Goal: Transaction & Acquisition: Purchase product/service

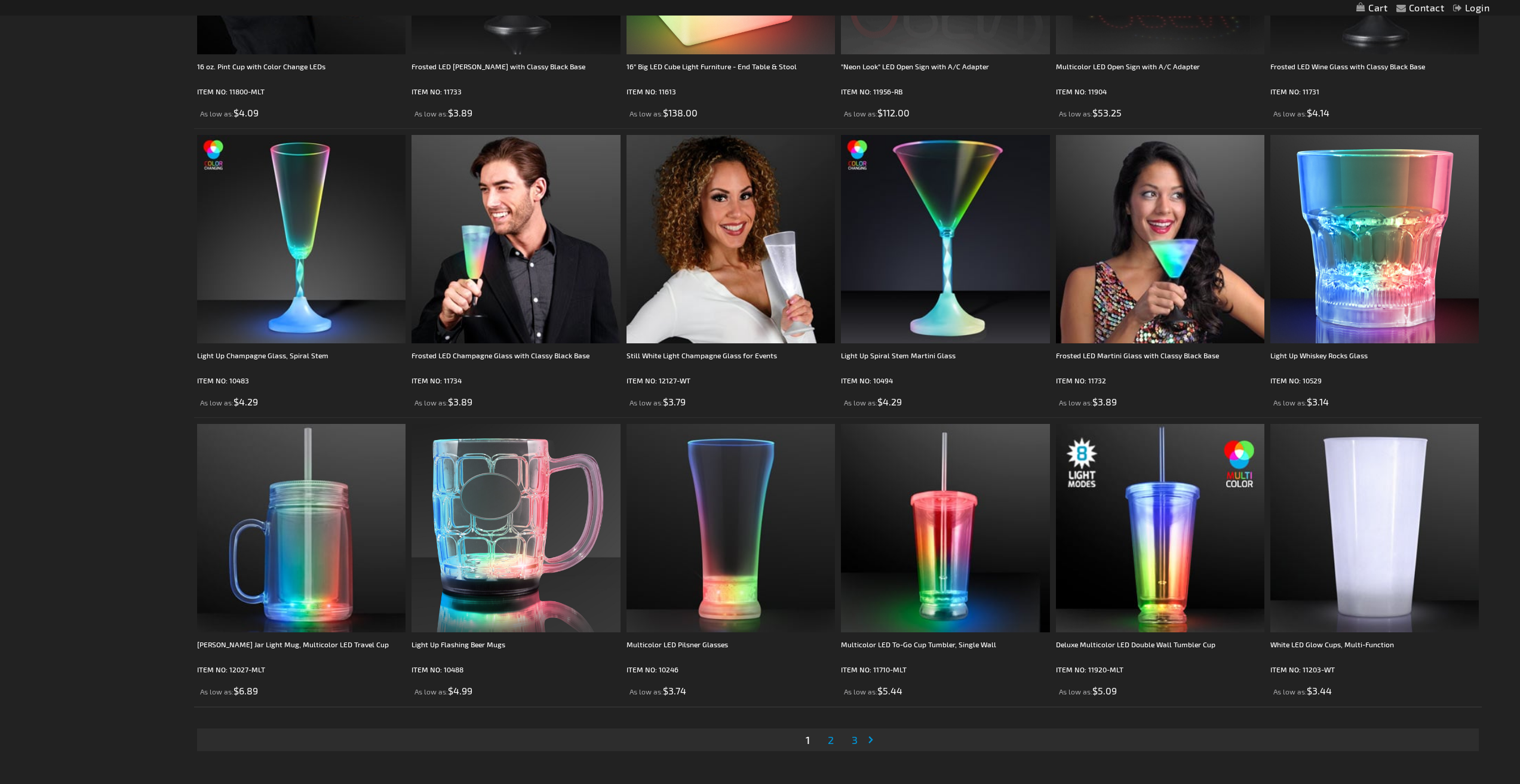
scroll to position [2627, 0]
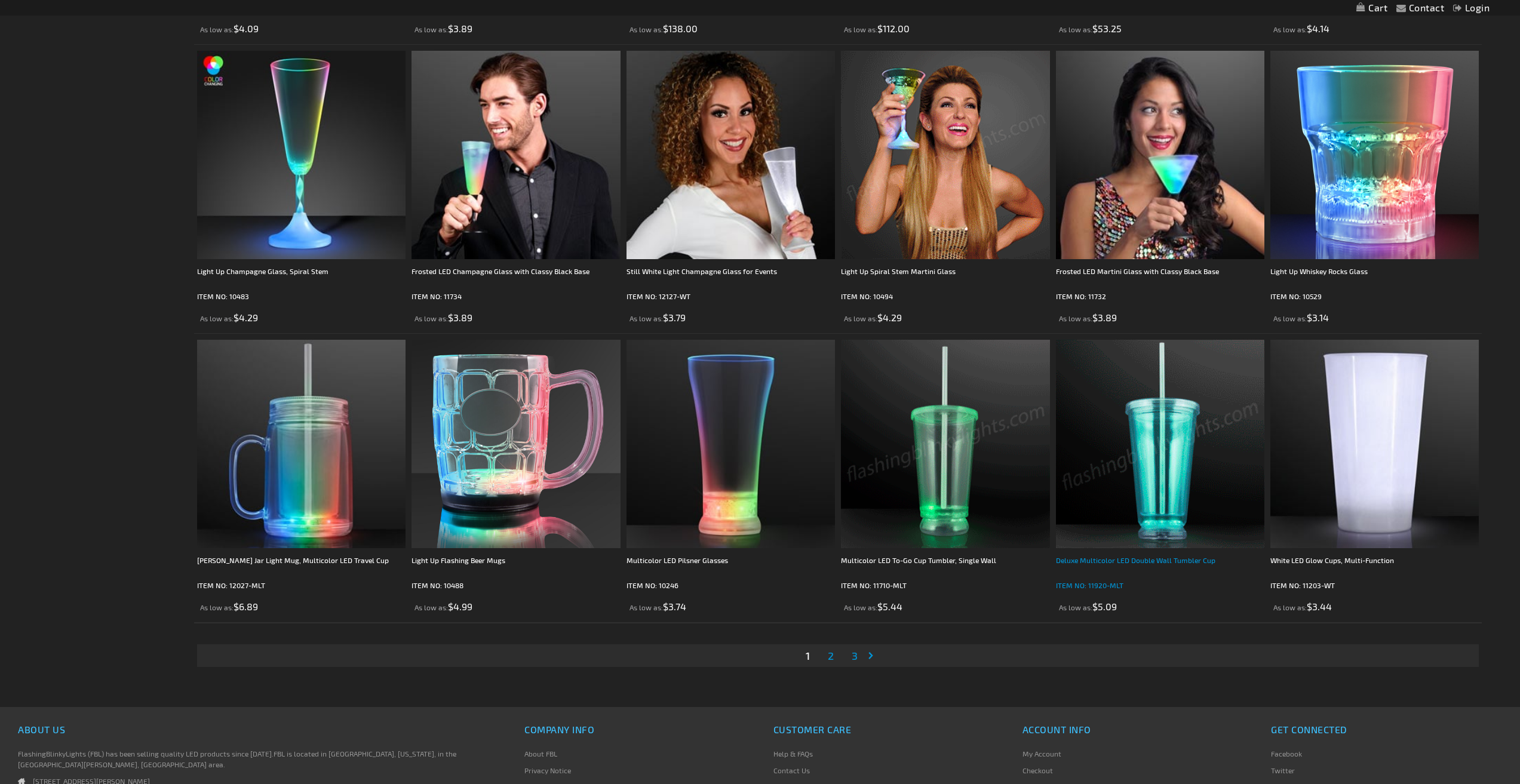
click at [1104, 557] on div "Deluxe Multicolor LED Double Wall Tumbler Cup" at bounding box center [1160, 565] width 208 height 24
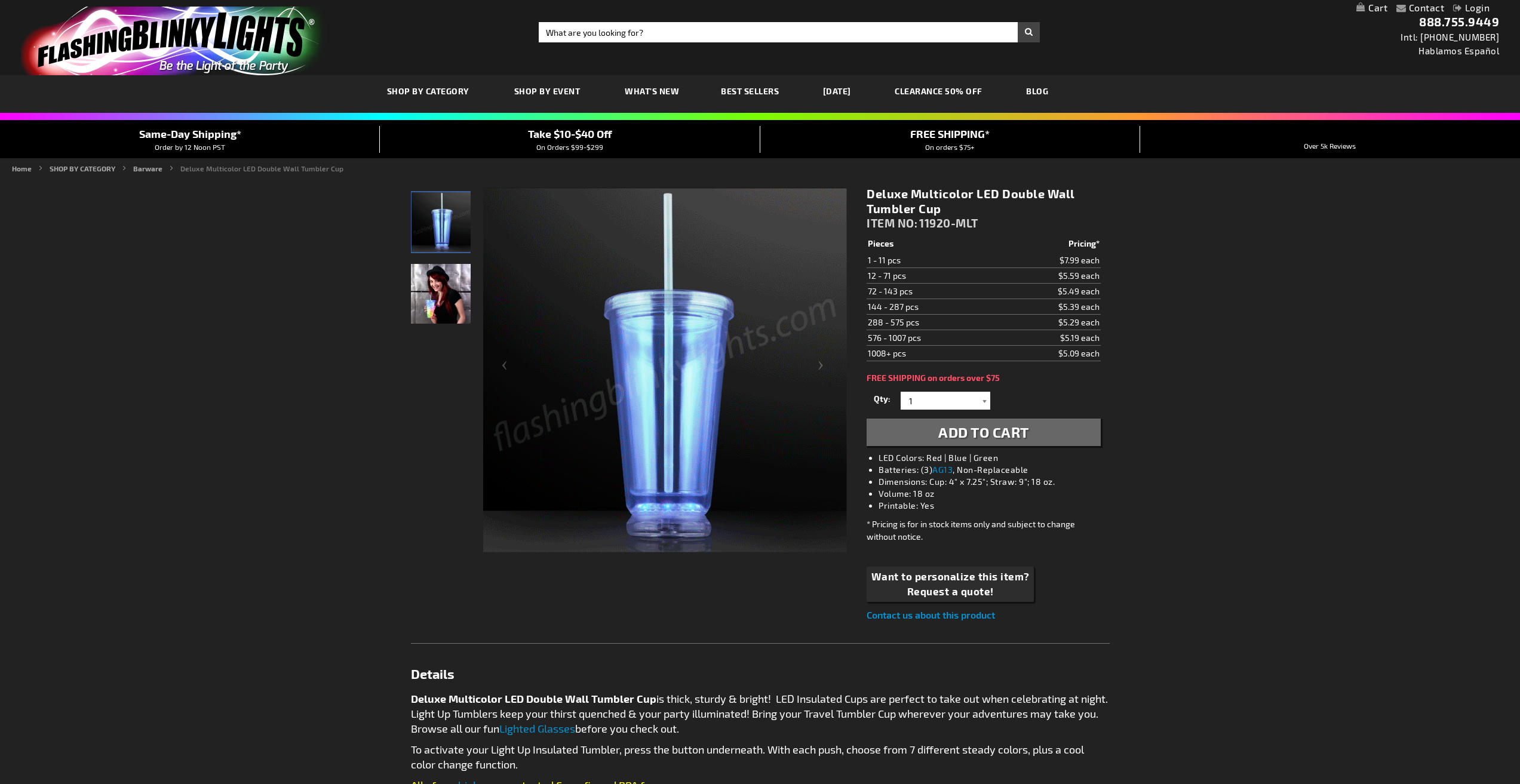
click at [984, 401] on div at bounding box center [984, 401] width 12 height 18
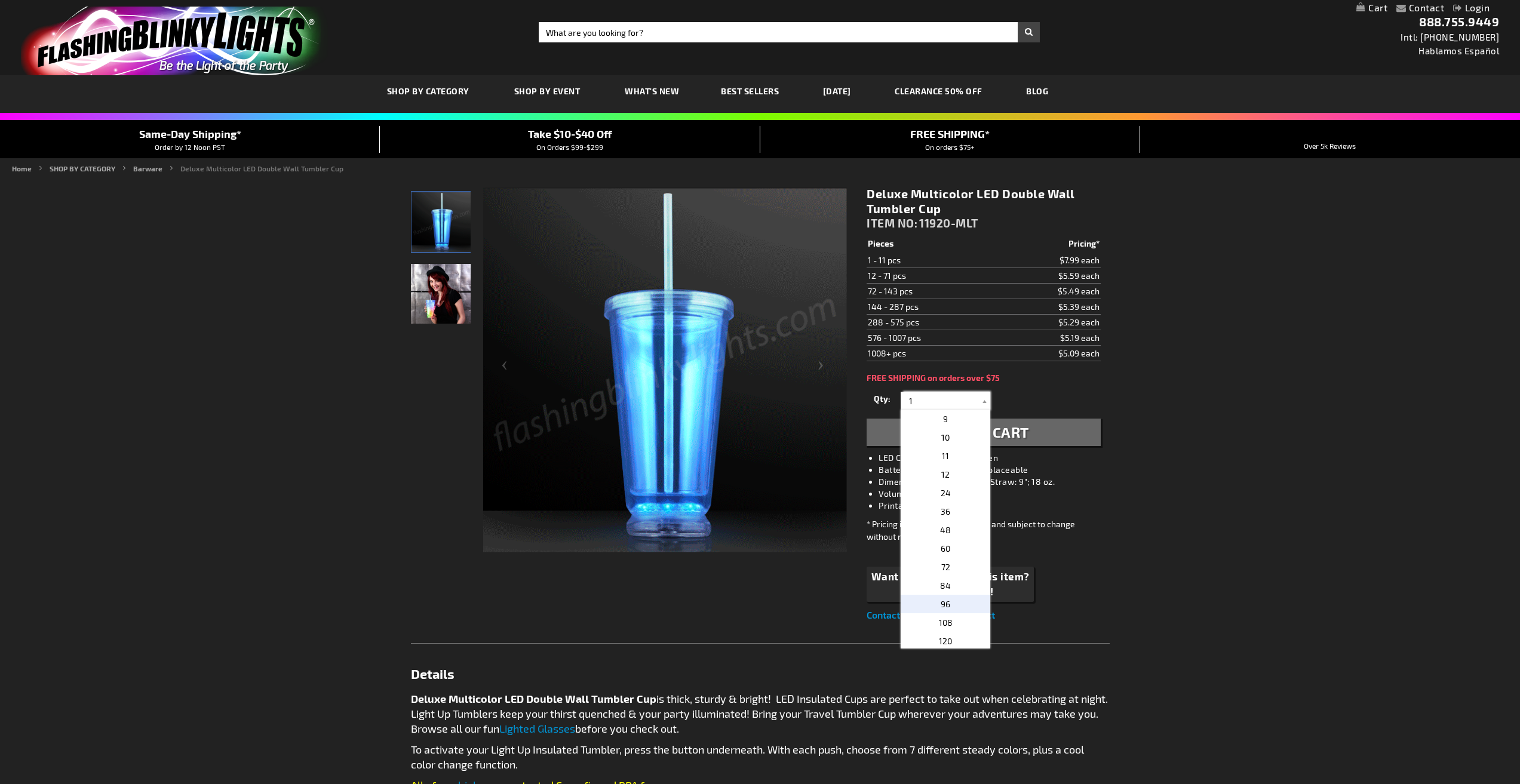
scroll to position [239, 0]
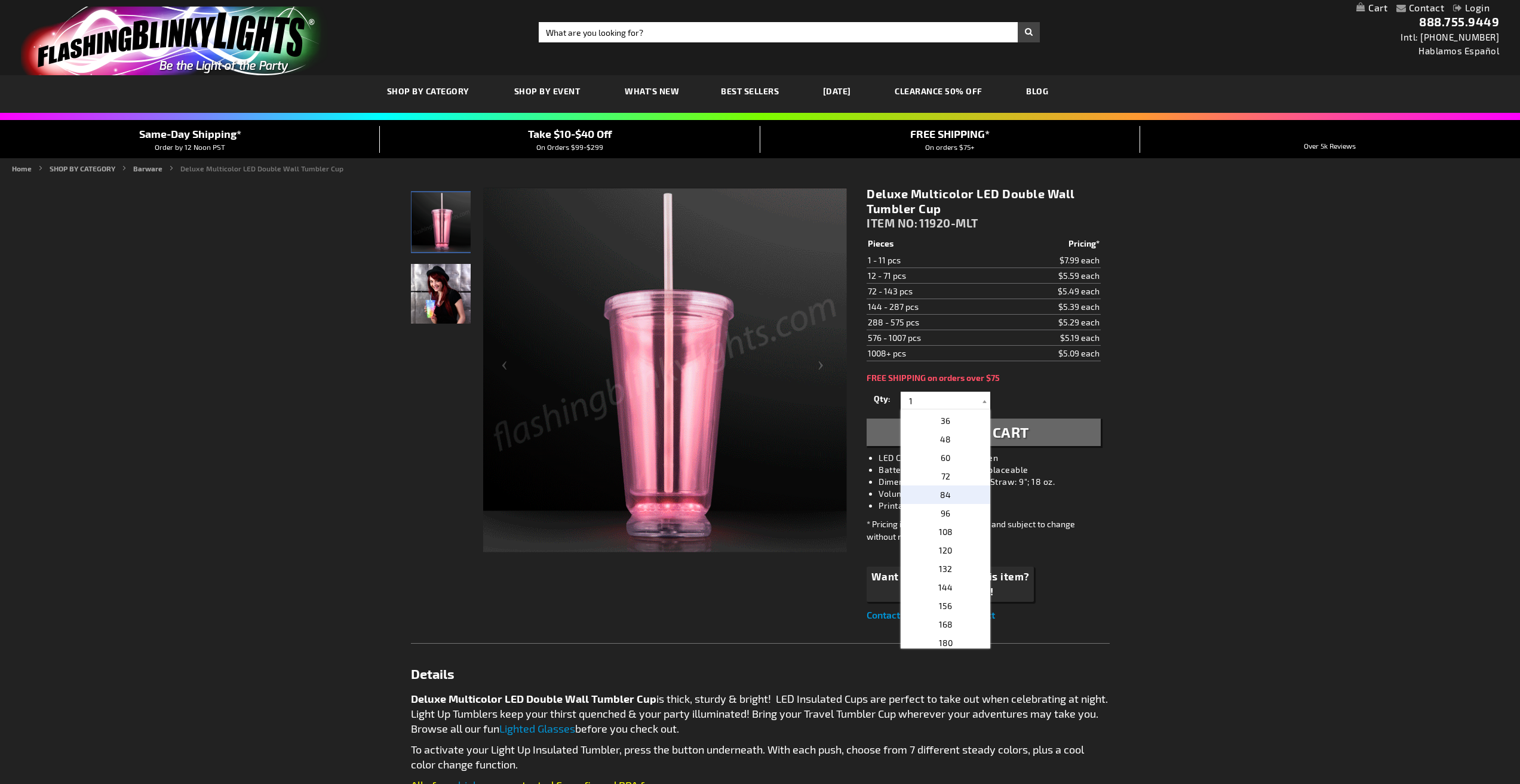
click at [962, 490] on p "84" at bounding box center [946, 494] width 90 height 18
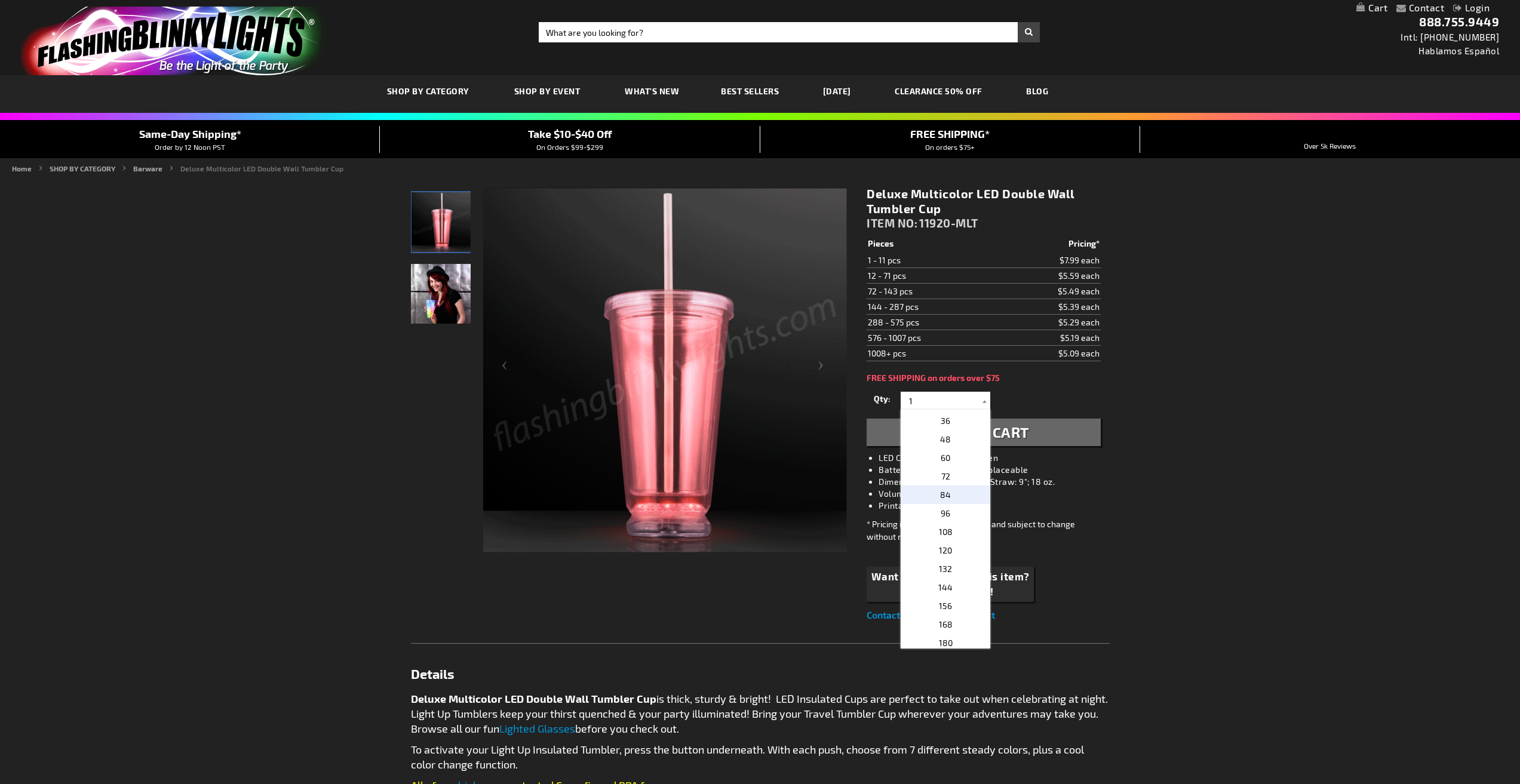
type input "84"
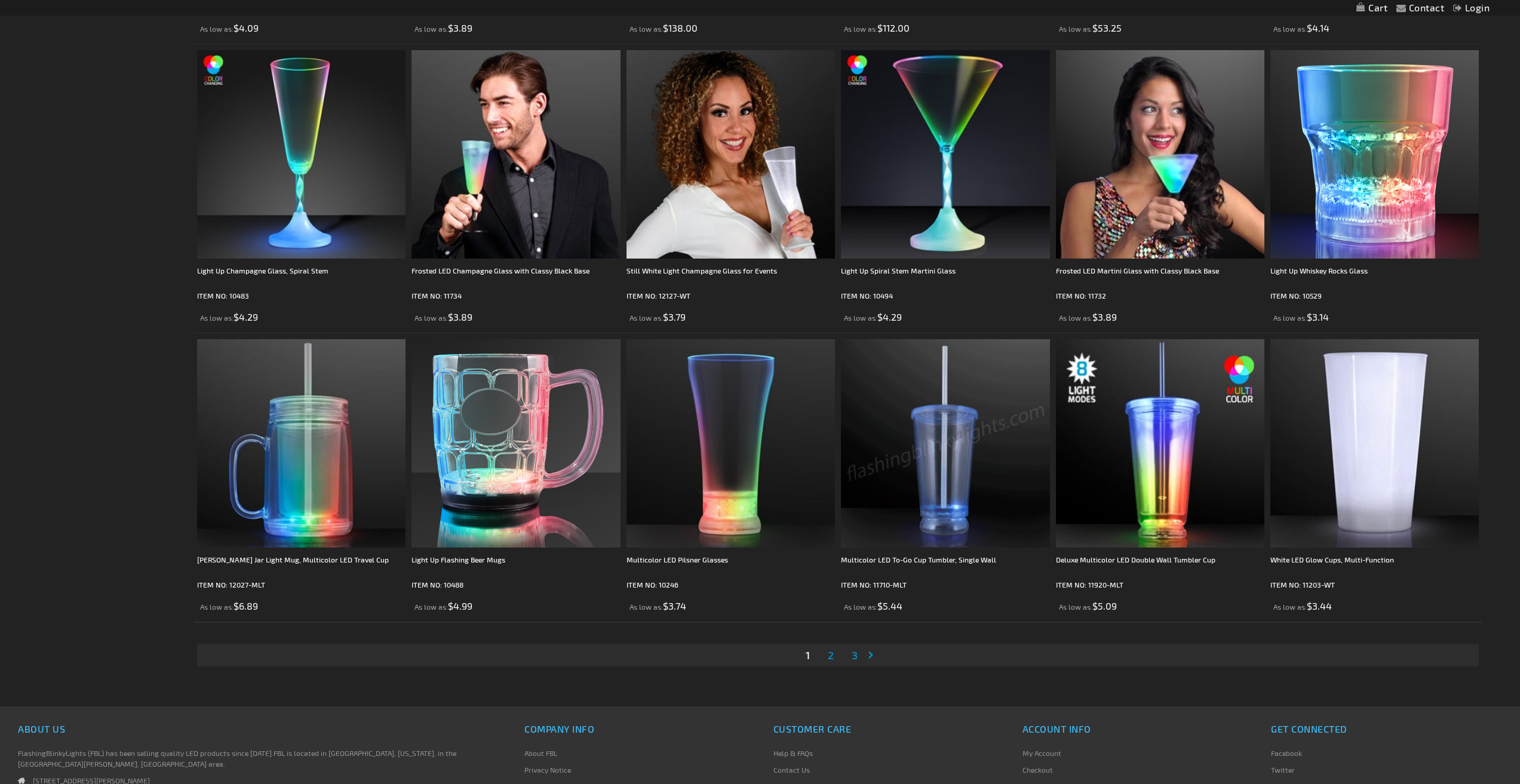
scroll to position [2627, 0]
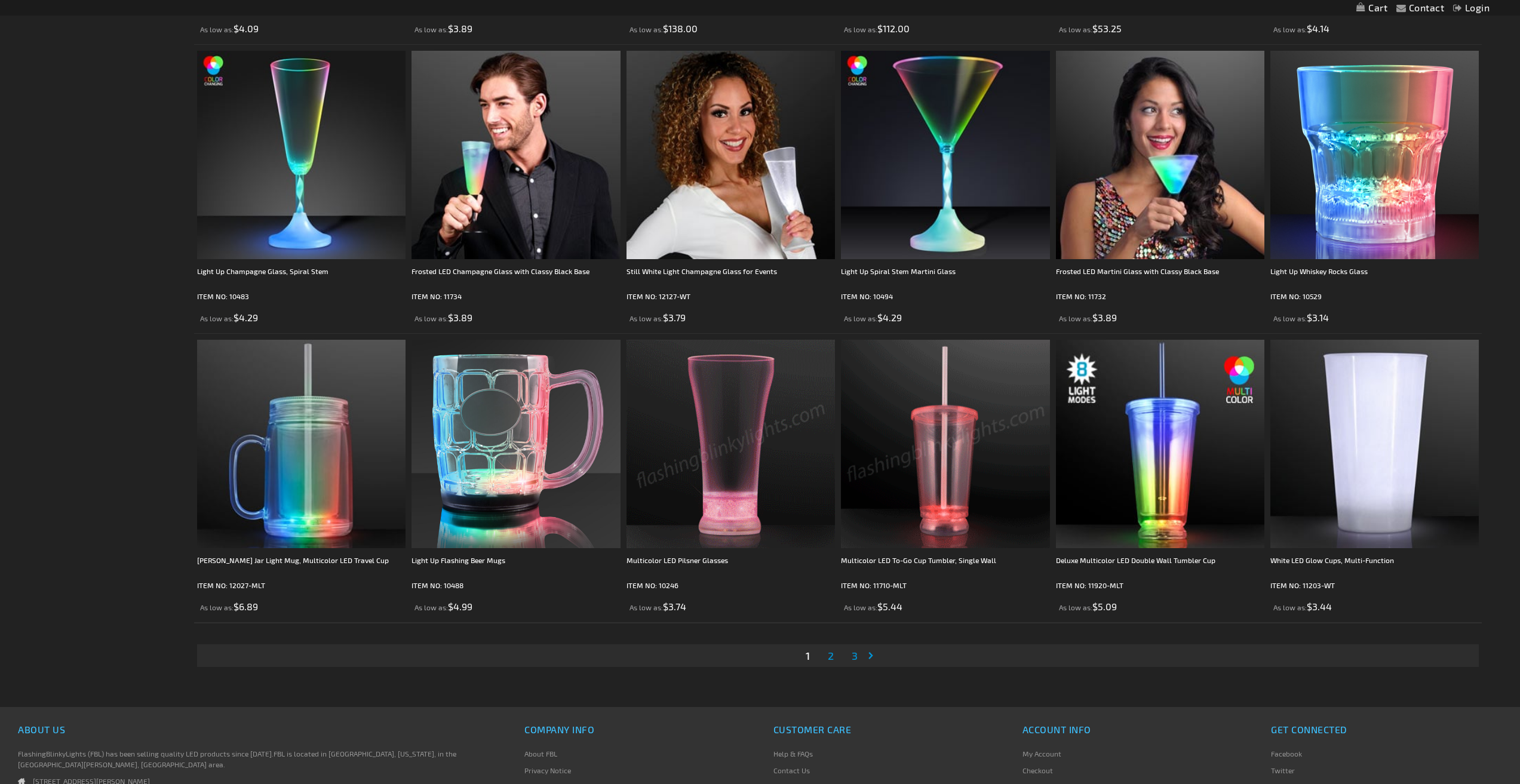
click at [829, 654] on span "2" at bounding box center [831, 655] width 6 height 13
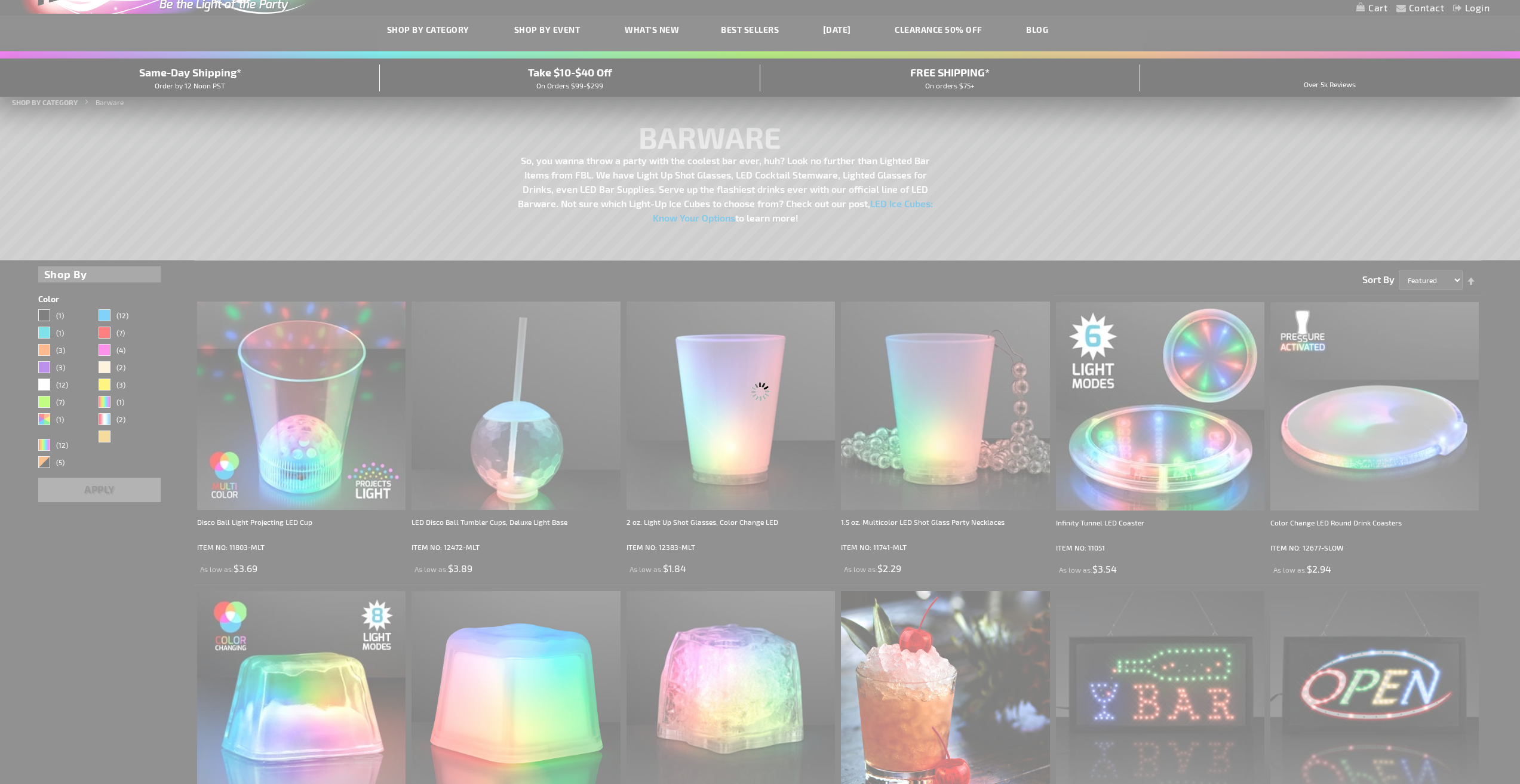
scroll to position [8, 0]
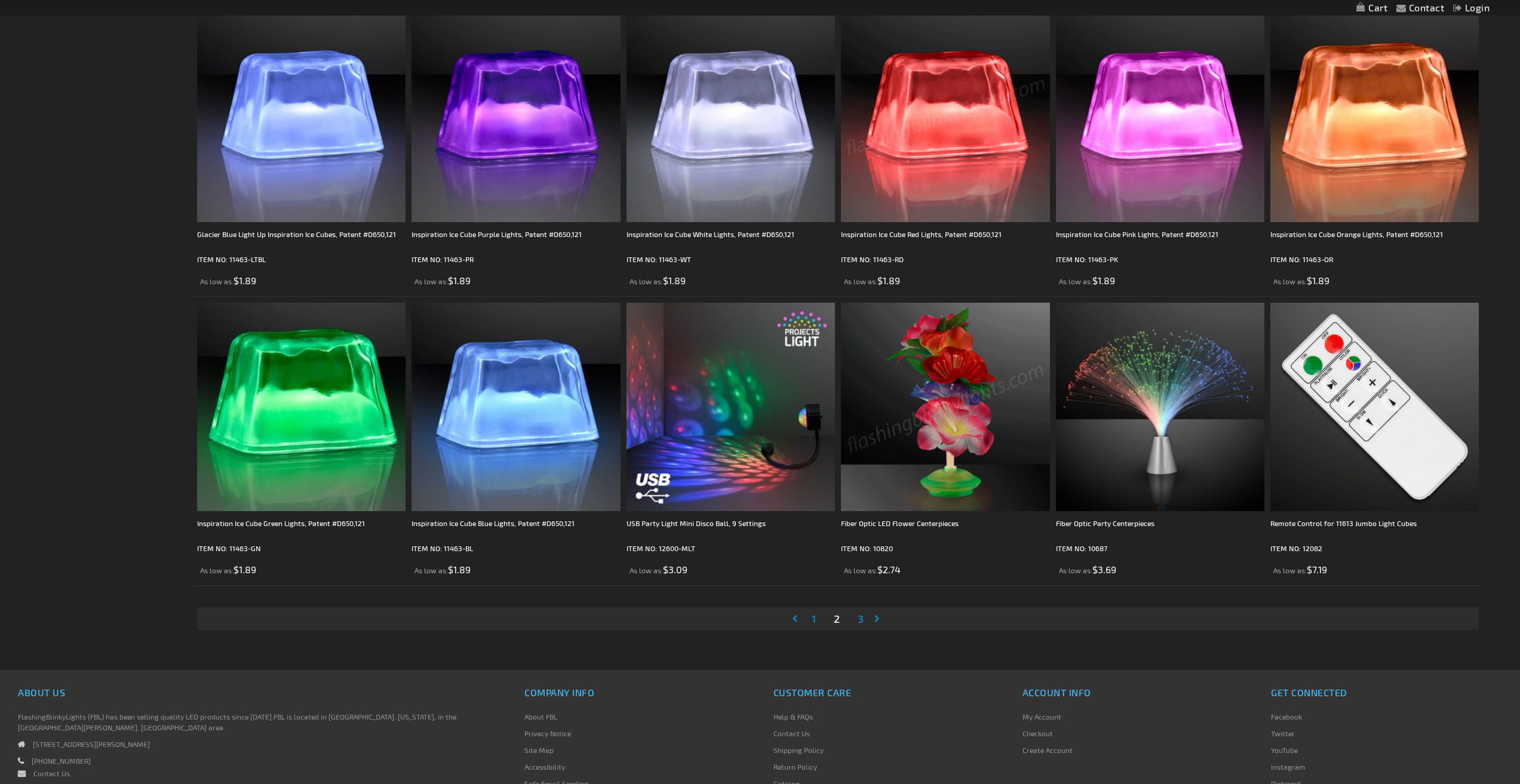
scroll to position [2686, 0]
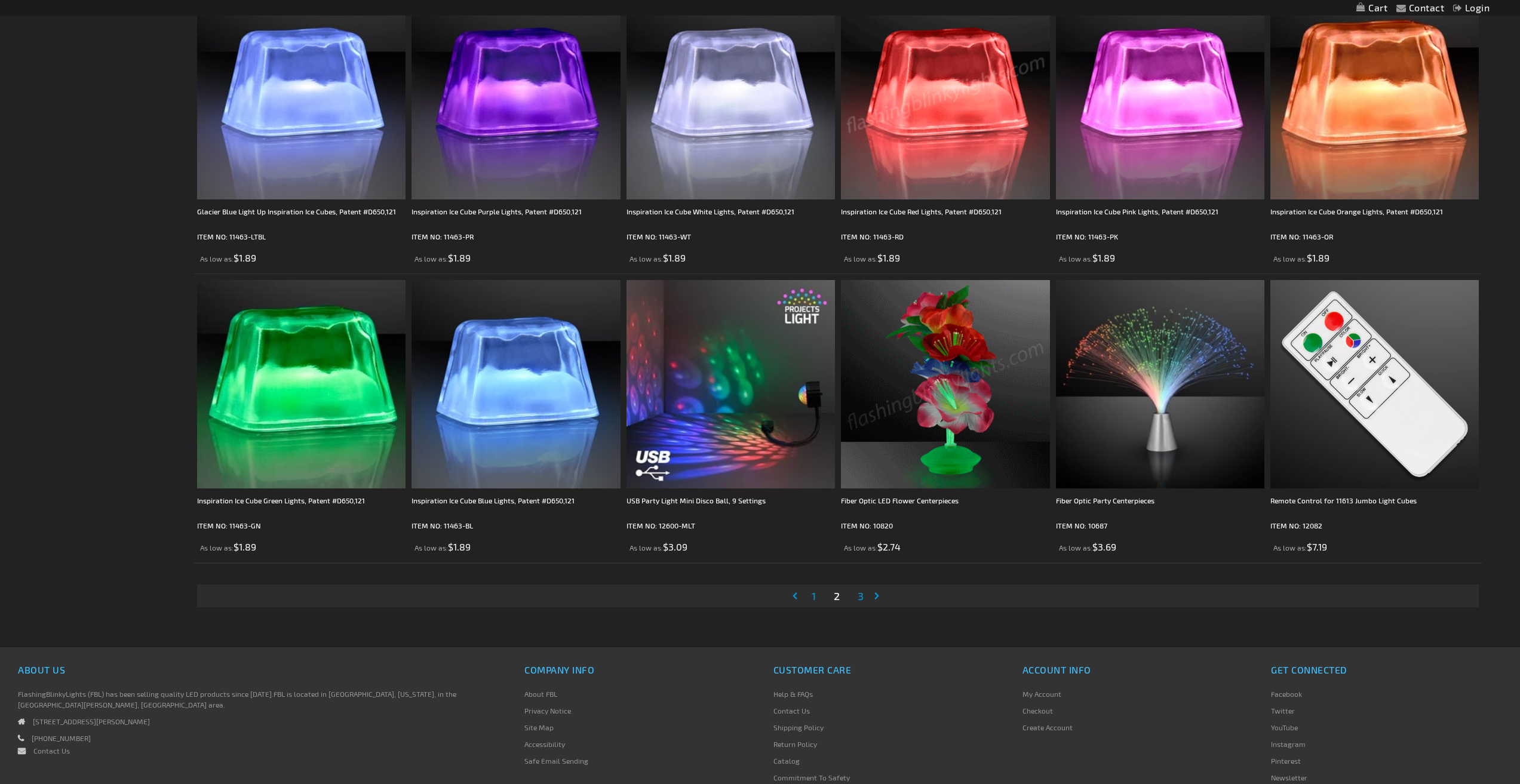
click at [852, 592] on li "Page 3" at bounding box center [860, 595] width 23 height 23
click at [857, 595] on span "3" at bounding box center [860, 595] width 6 height 13
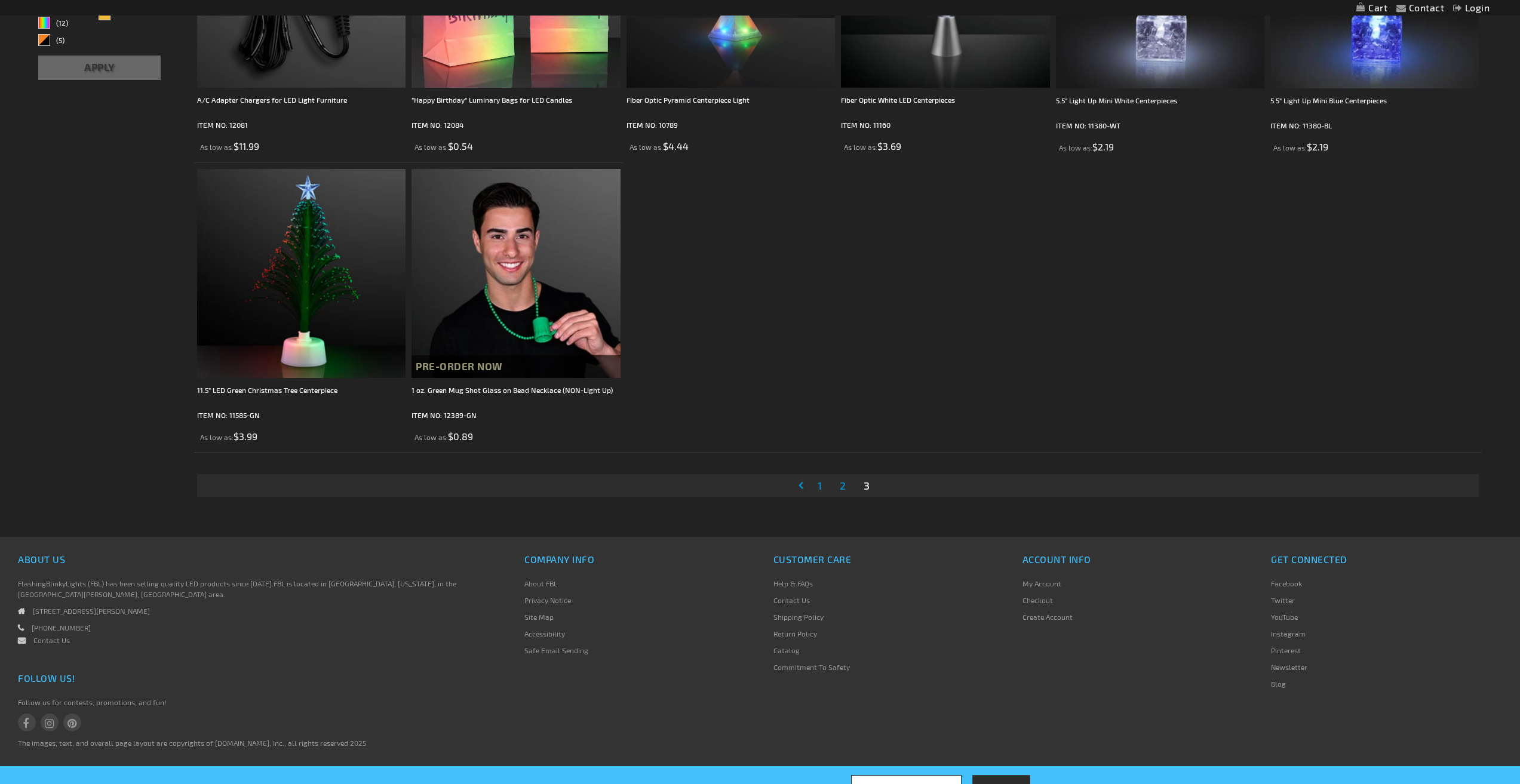
scroll to position [504, 0]
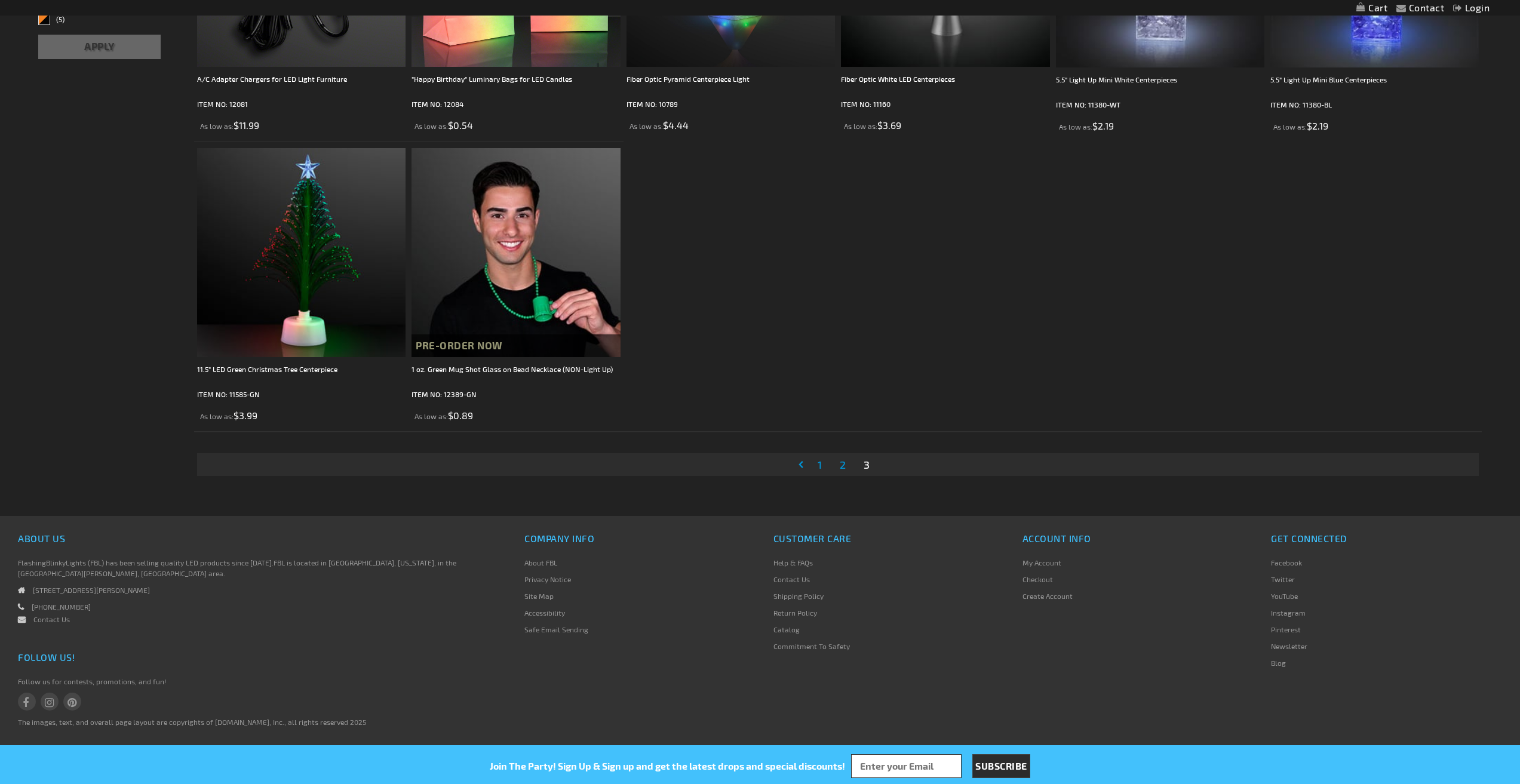
click at [819, 465] on span "1" at bounding box center [819, 464] width 4 height 13
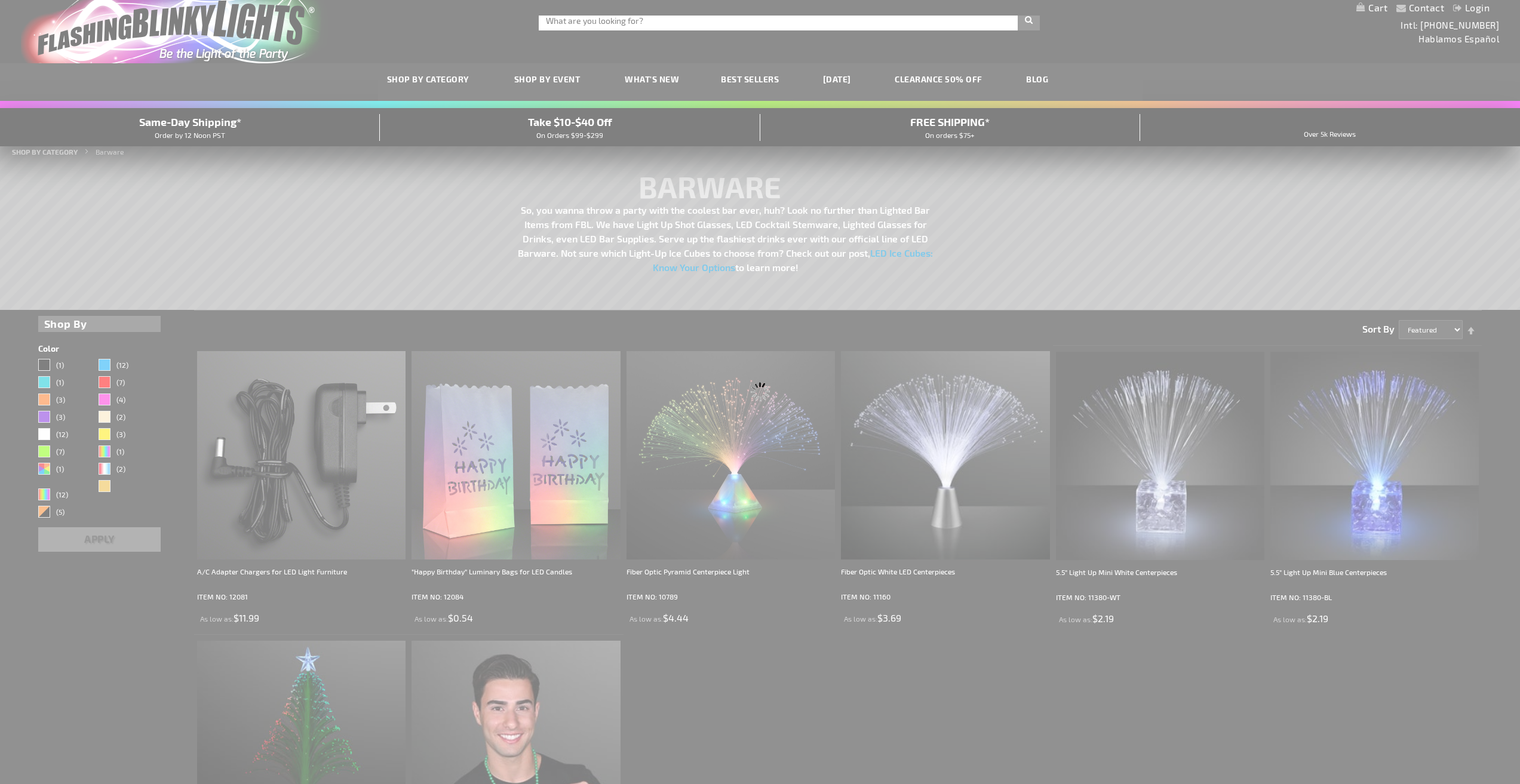
scroll to position [0, 0]
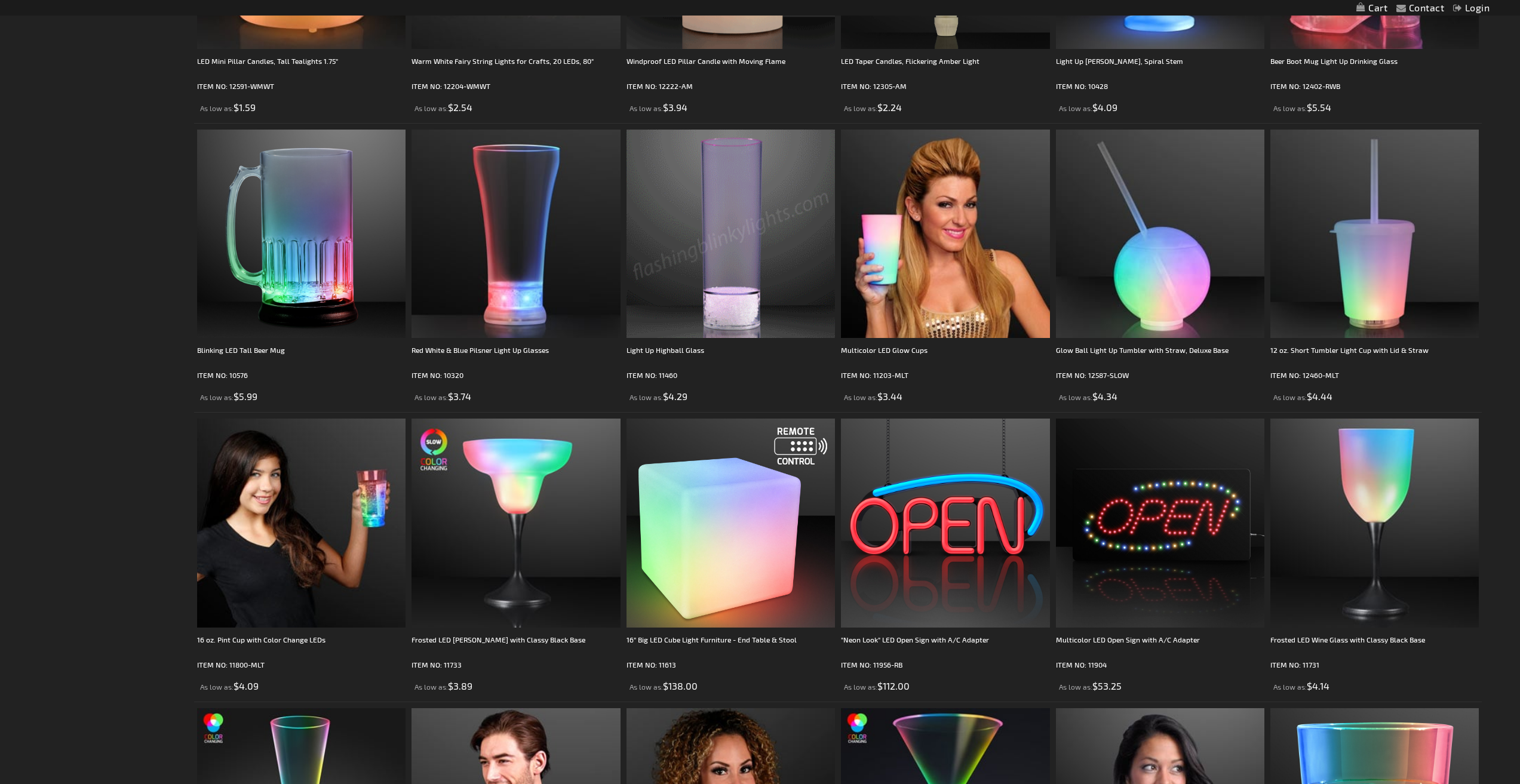
scroll to position [1970, 0]
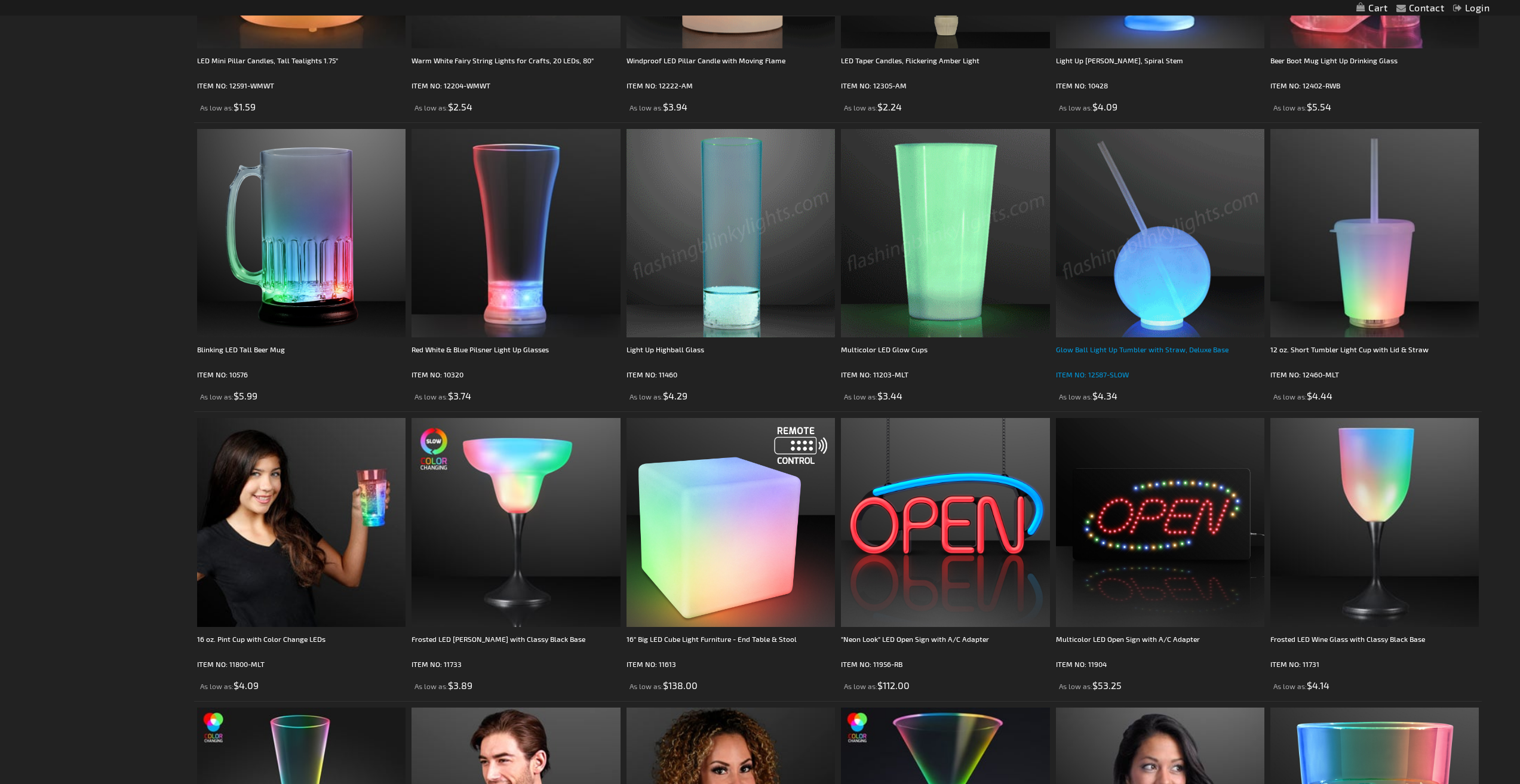
click at [1136, 348] on div "Glow Ball Light Up Tumbler with Straw, Deluxe Base" at bounding box center [1160, 354] width 208 height 24
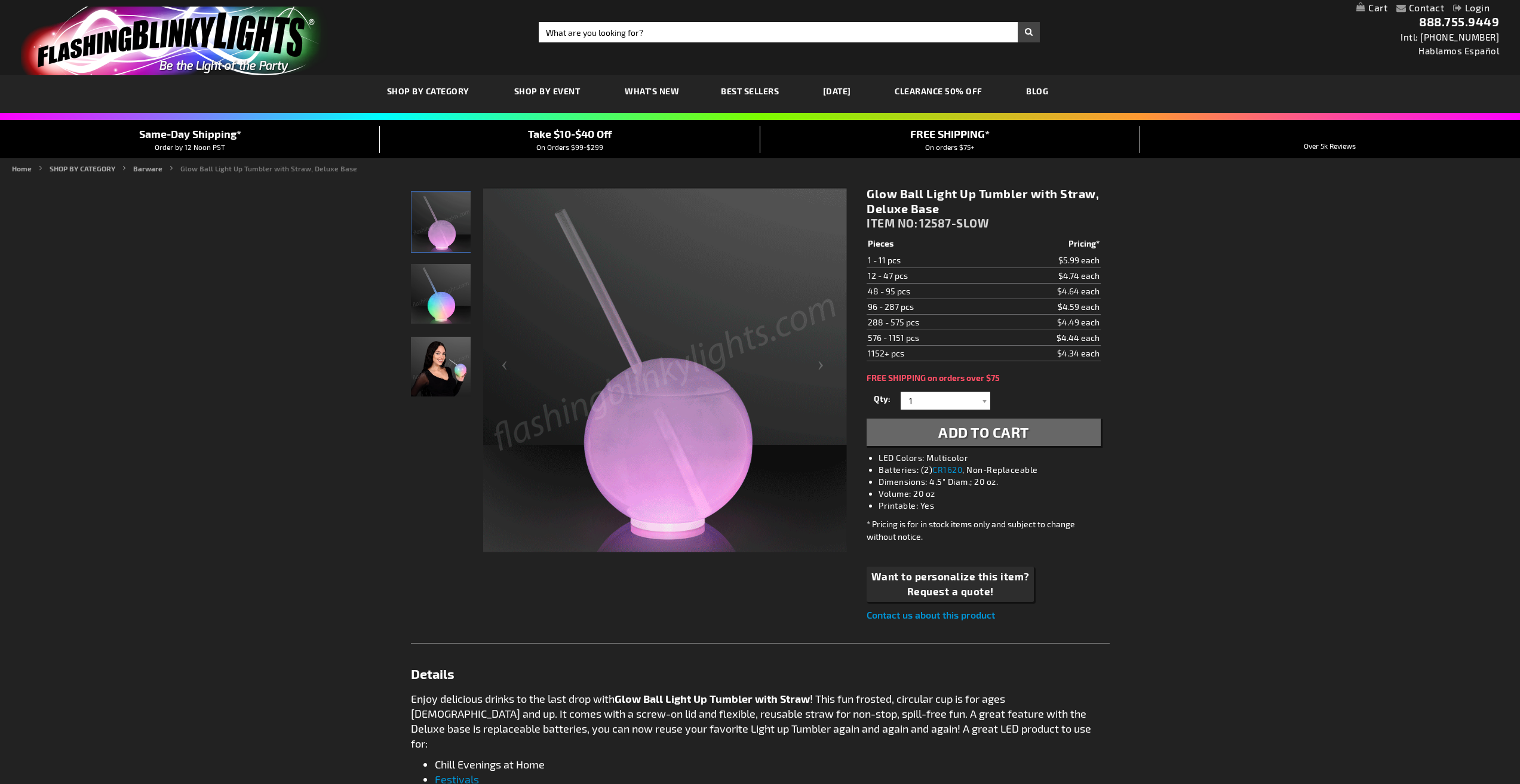
click at [441, 370] on img "Woman displaying Glow Ball Light Up Tumbler with Straw, Deluxe Base" at bounding box center [440, 367] width 59 height 59
